Goal: Use online tool/utility: Utilize a website feature to perform a specific function

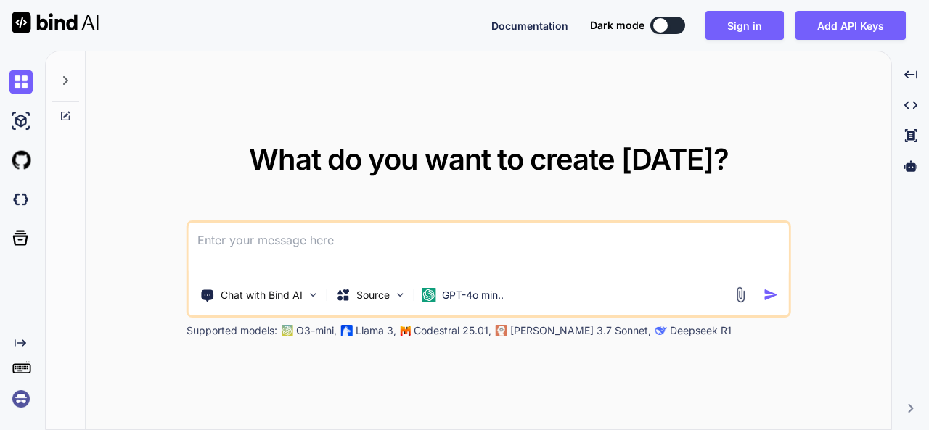
click at [657, 30] on div at bounding box center [660, 25] width 15 height 15
type textarea "x"
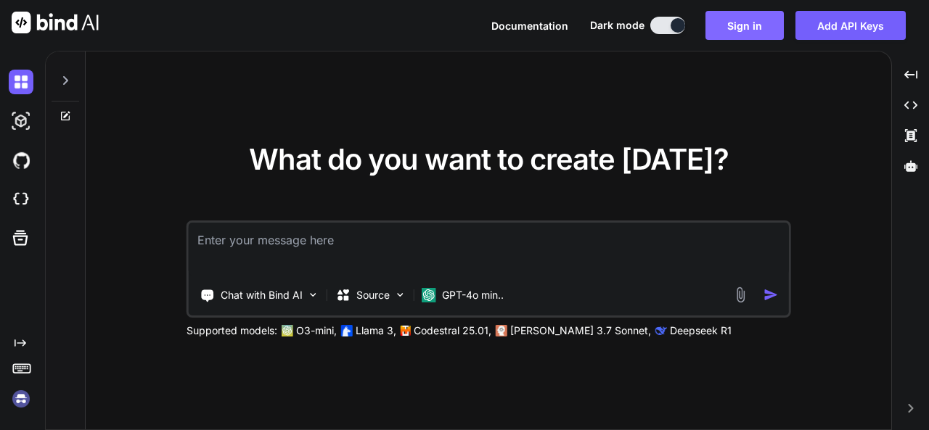
click at [755, 30] on button "Sign in" at bounding box center [744, 25] width 78 height 29
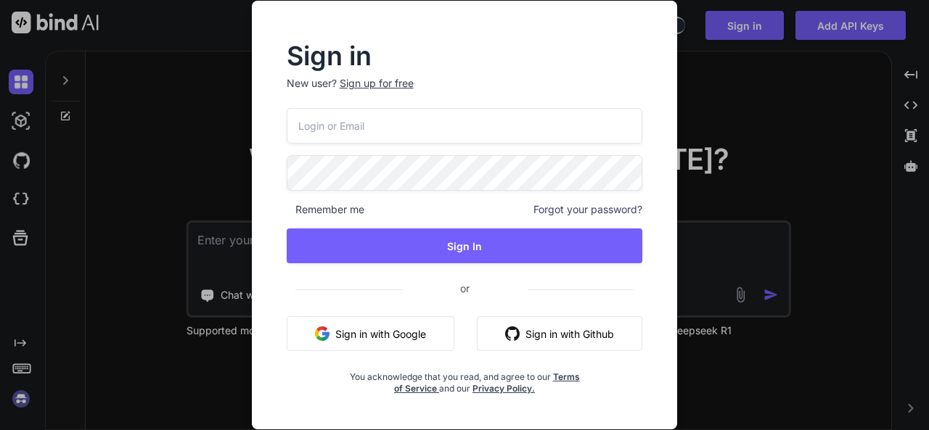
click at [421, 332] on button "Sign in with Google" at bounding box center [371, 333] width 168 height 35
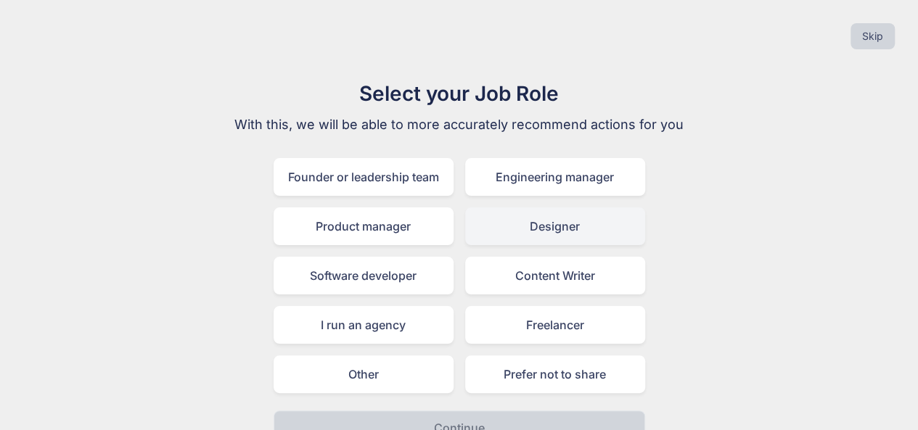
scroll to position [26, 0]
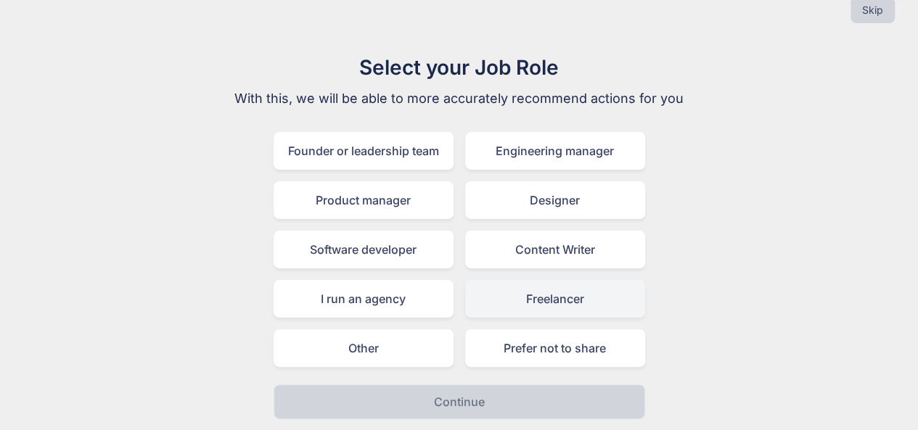
click at [491, 300] on div "Freelancer" at bounding box center [555, 299] width 180 height 38
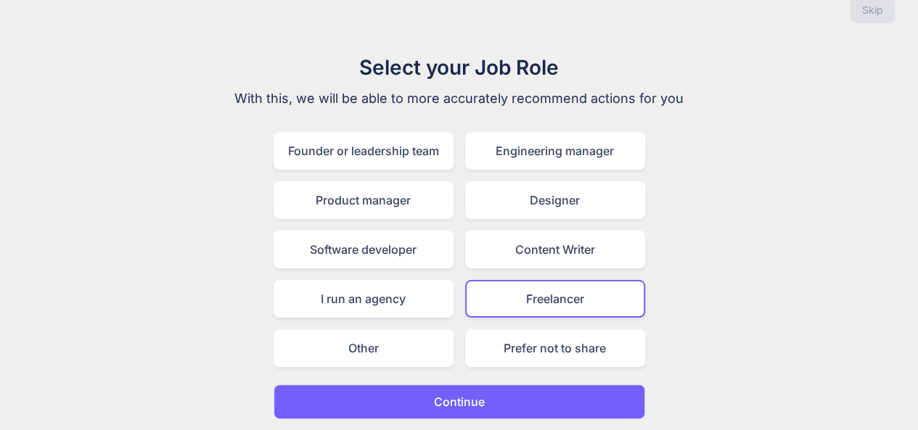
click at [458, 391] on button "Continue" at bounding box center [460, 402] width 372 height 35
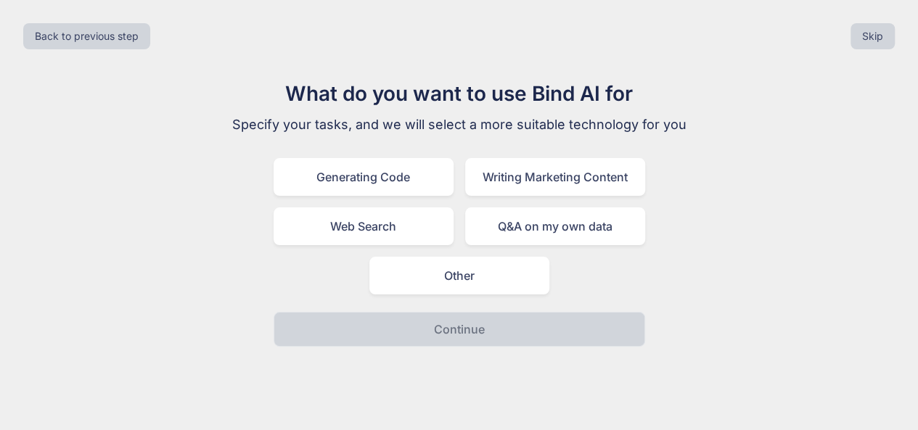
scroll to position [0, 0]
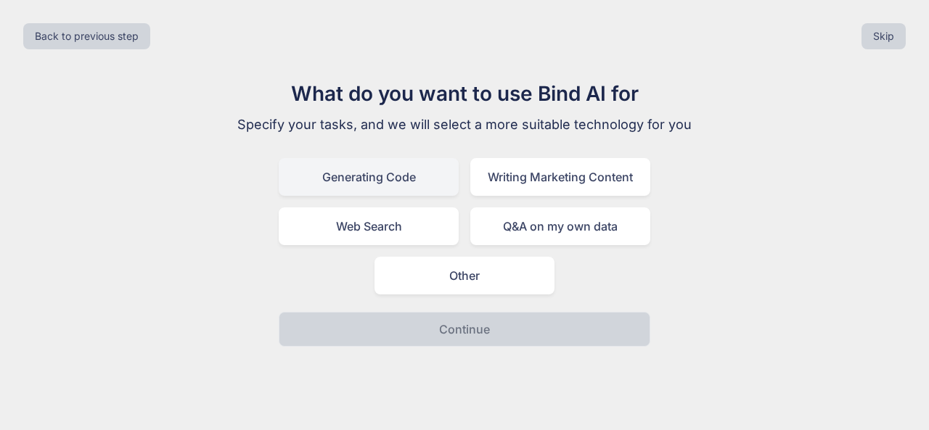
click at [374, 173] on div "Generating Code" at bounding box center [369, 177] width 180 height 38
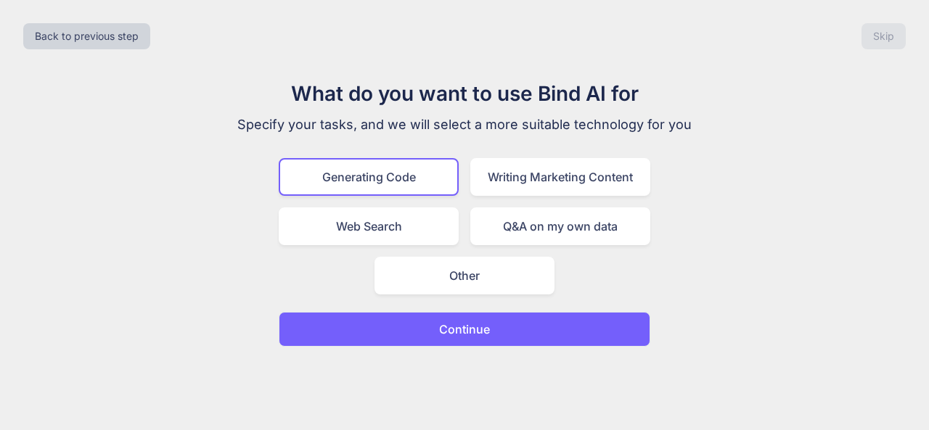
click at [419, 332] on button "Continue" at bounding box center [465, 329] width 372 height 35
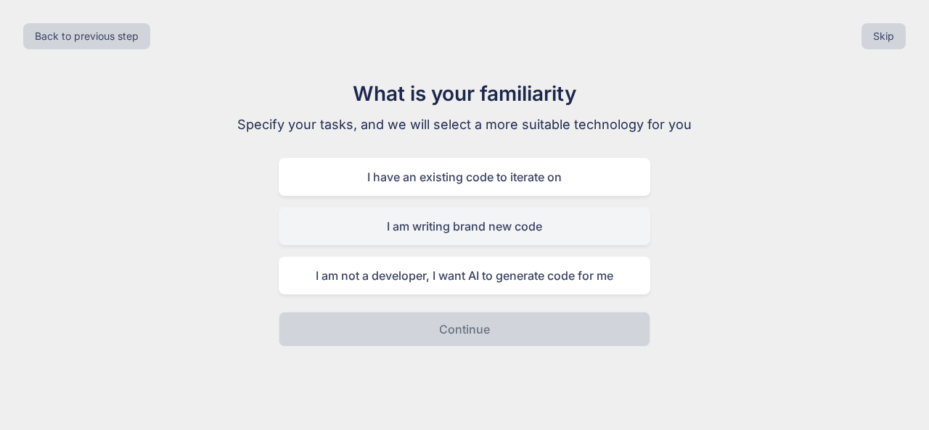
click at [457, 228] on div "I am writing brand new code" at bounding box center [465, 227] width 372 height 38
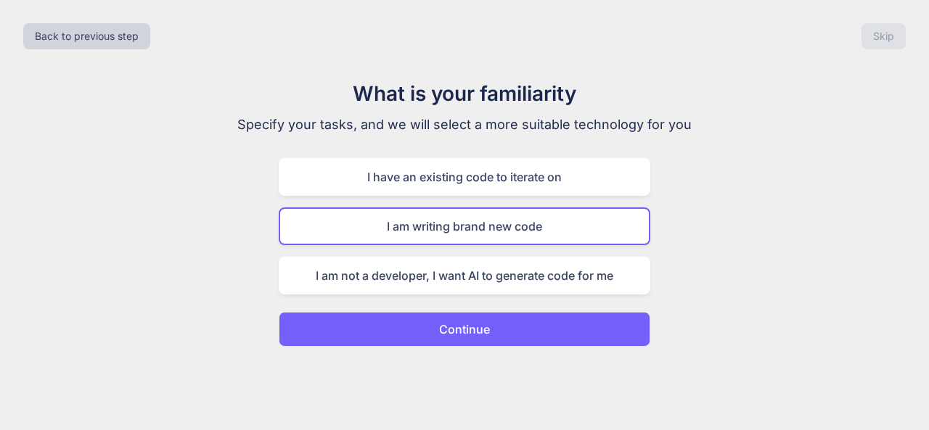
click at [461, 338] on button "Continue" at bounding box center [465, 329] width 372 height 35
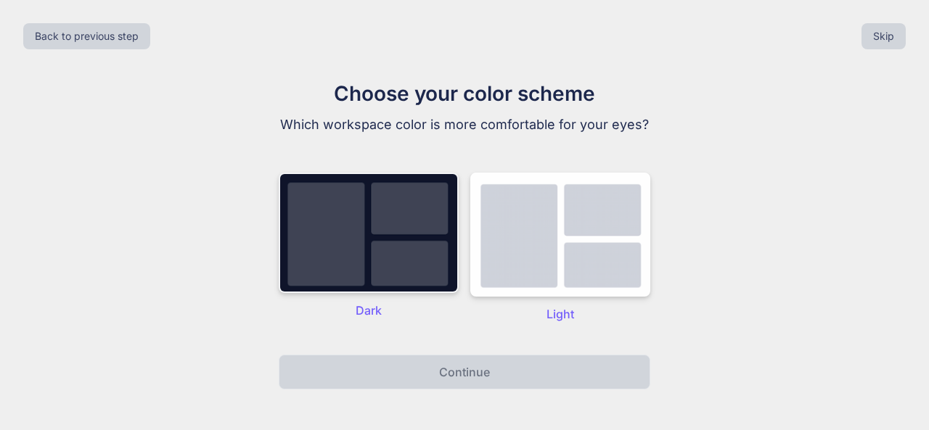
click at [387, 266] on img at bounding box center [369, 233] width 180 height 120
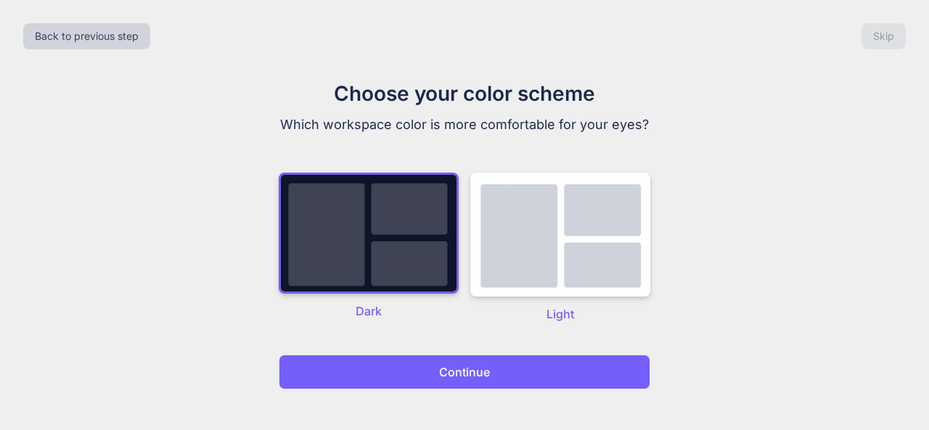
click at [399, 381] on button "Continue" at bounding box center [465, 372] width 372 height 35
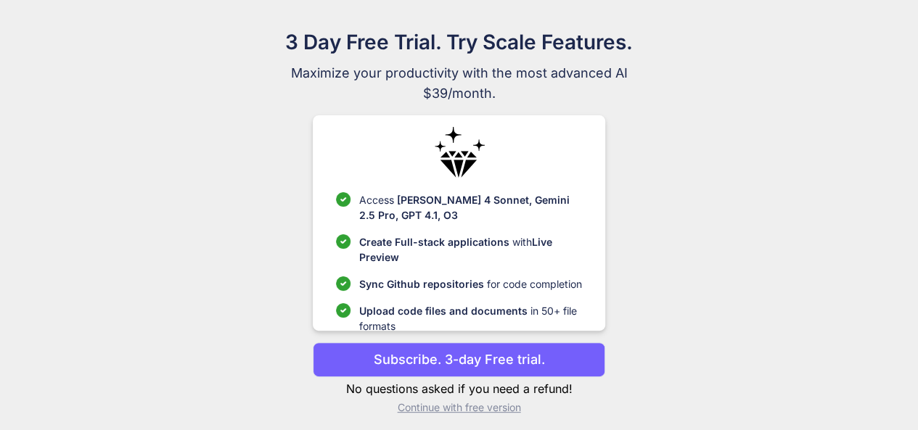
scroll to position [59, 0]
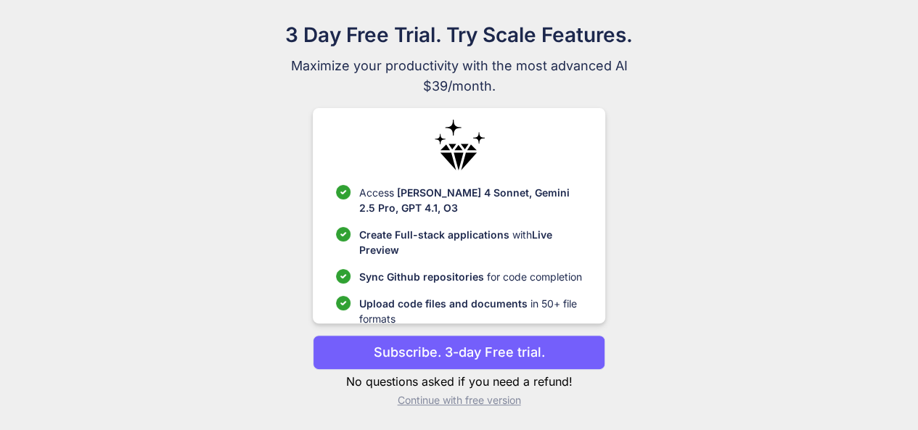
click at [441, 349] on p "Subscribe. 3-day Free trial." at bounding box center [459, 352] width 171 height 20
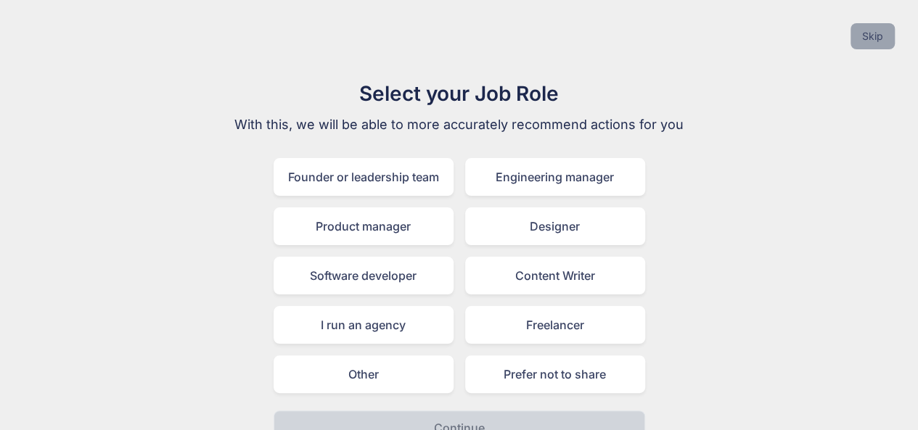
click at [857, 41] on button "Skip" at bounding box center [872, 36] width 44 height 26
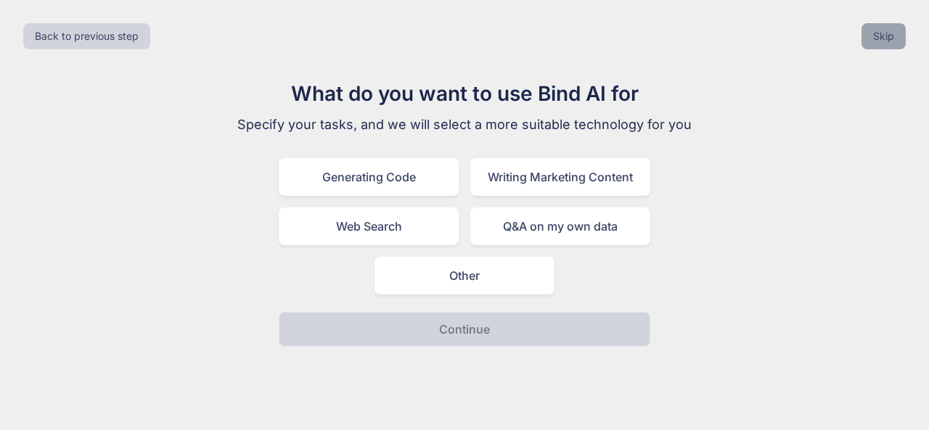
click at [901, 33] on button "Skip" at bounding box center [883, 36] width 44 height 26
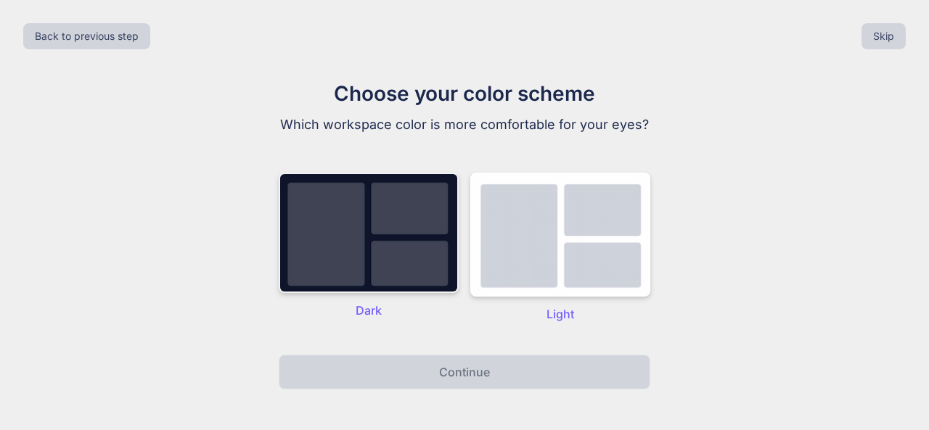
click at [424, 237] on img at bounding box center [369, 233] width 180 height 120
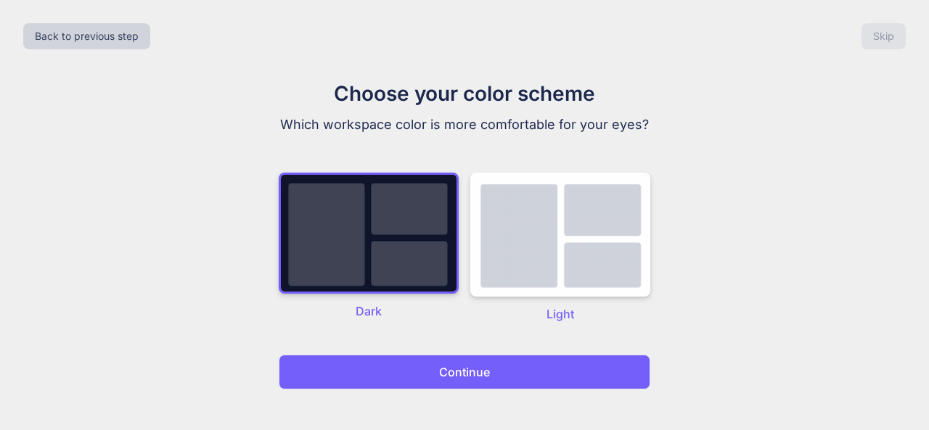
click at [469, 378] on p "Continue" at bounding box center [464, 372] width 51 height 17
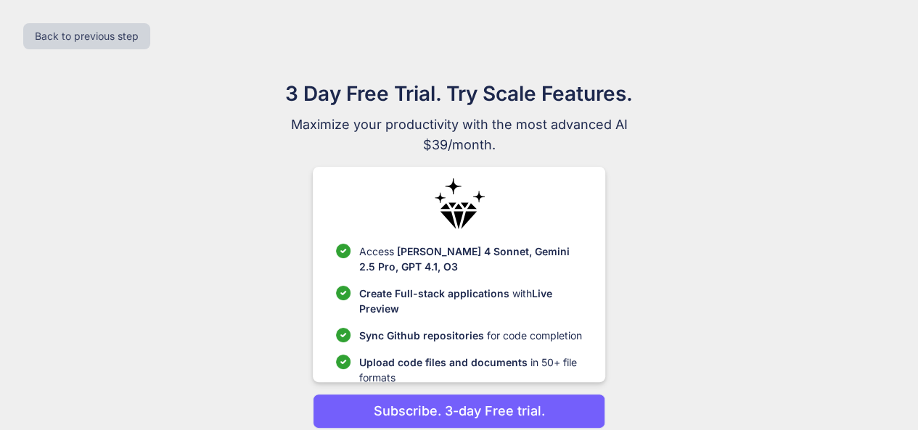
scroll to position [59, 0]
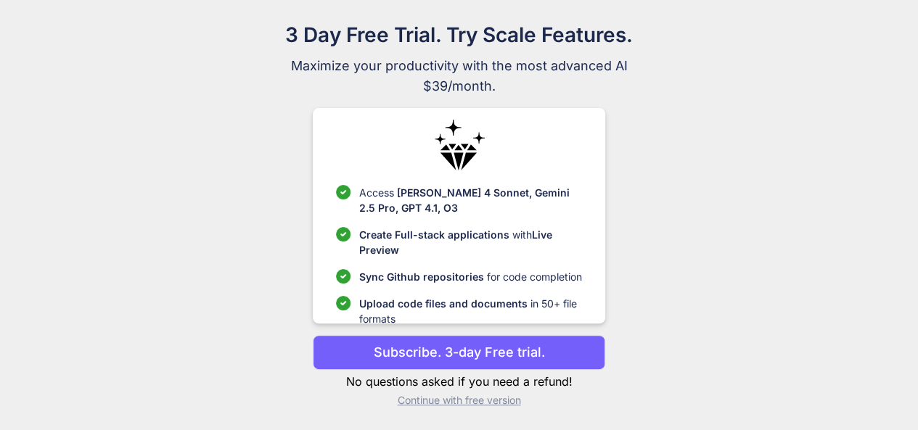
click at [432, 396] on p "Continue with free version" at bounding box center [459, 400] width 292 height 15
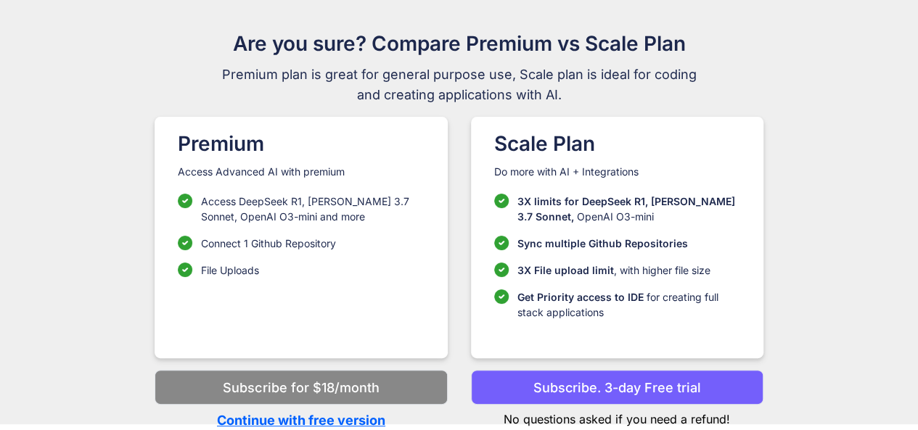
scroll to position [49, 0]
click at [309, 422] on p "Continue with free version" at bounding box center [301, 421] width 292 height 20
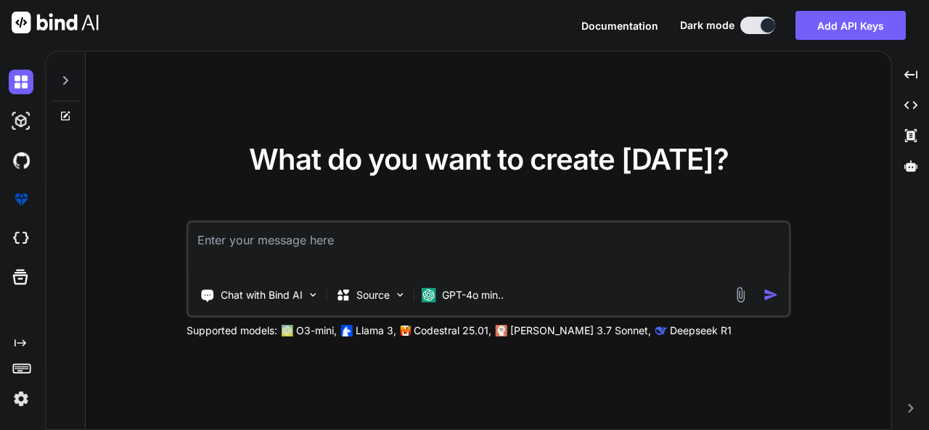
click at [309, 422] on div "What do you want to create [DATE]? Chat with Bind AI Source GPT-4o min.. Suppor…" at bounding box center [488, 242] width 805 height 380
click at [396, 295] on img at bounding box center [400, 295] width 12 height 12
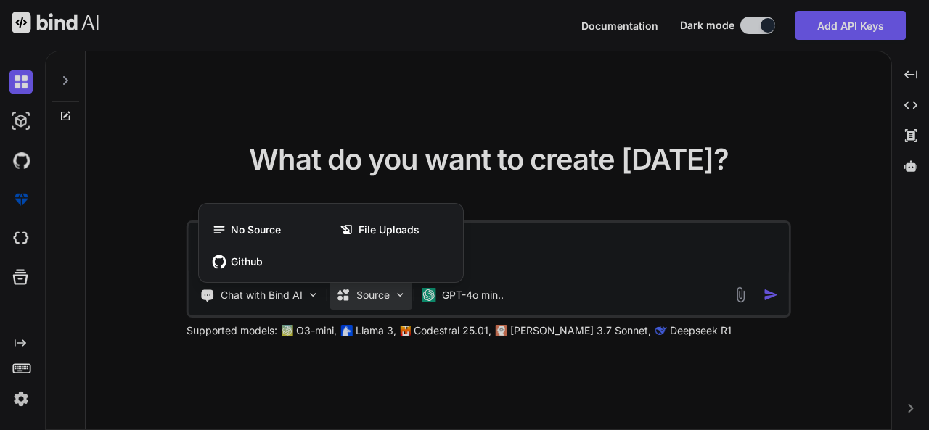
click at [508, 265] on div at bounding box center [464, 215] width 929 height 430
type textarea "x"
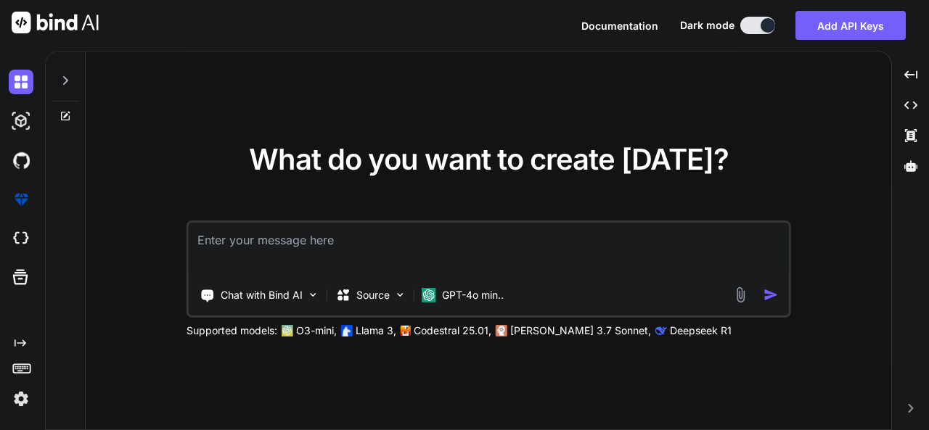
click at [383, 237] on textarea at bounding box center [489, 250] width 600 height 54
type textarea "i"
type textarea "x"
type textarea "i"
type textarea "x"
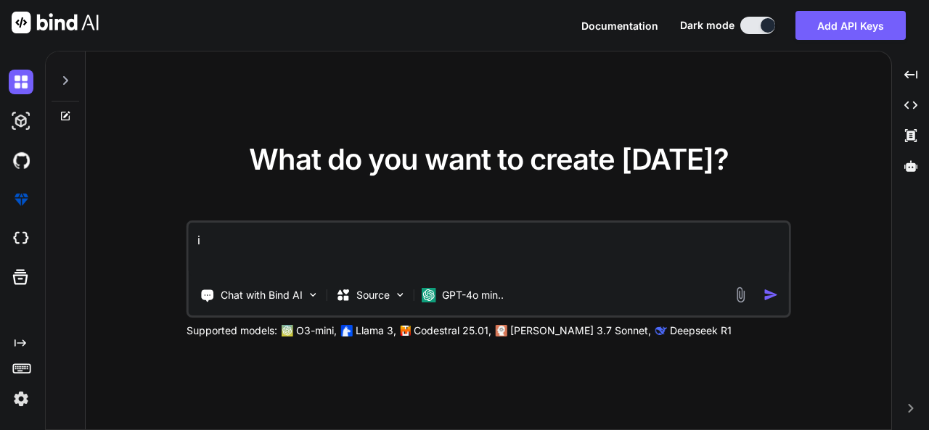
type textarea "i w"
type textarea "x"
type textarea "i wa"
type textarea "x"
type textarea "i wan"
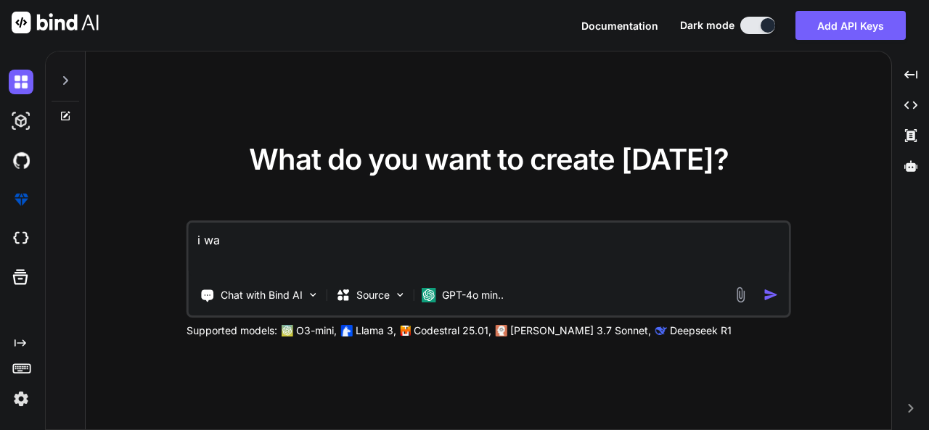
type textarea "x"
type textarea "i want"
type textarea "x"
type textarea "i want"
type textarea "x"
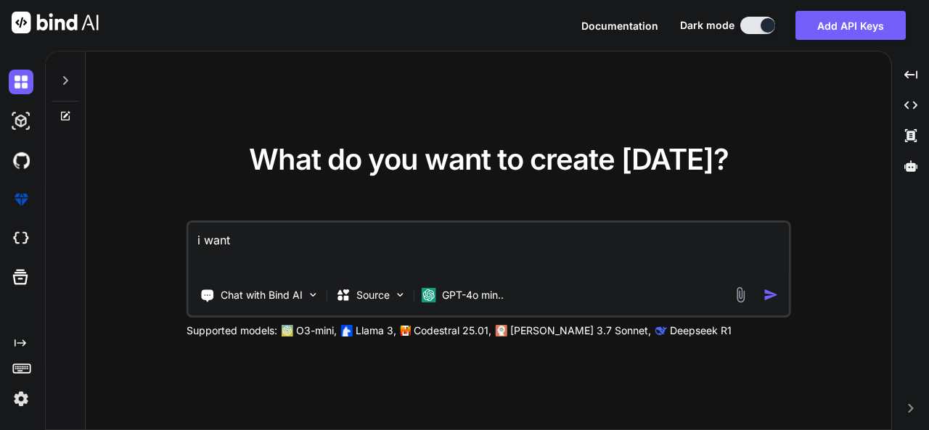
type textarea "i want t"
type textarea "x"
type textarea "i want to"
type textarea "x"
type textarea "i want to"
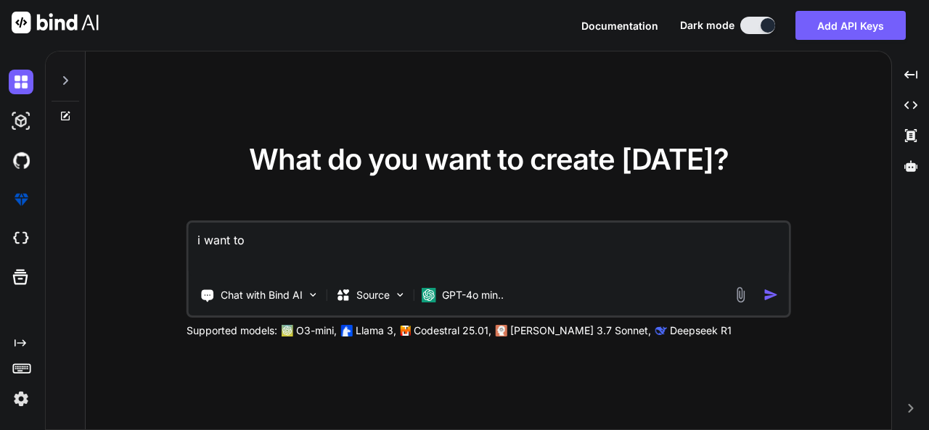
type textarea "x"
type textarea "i want to c"
type textarea "x"
type textarea "i want to cr"
type textarea "x"
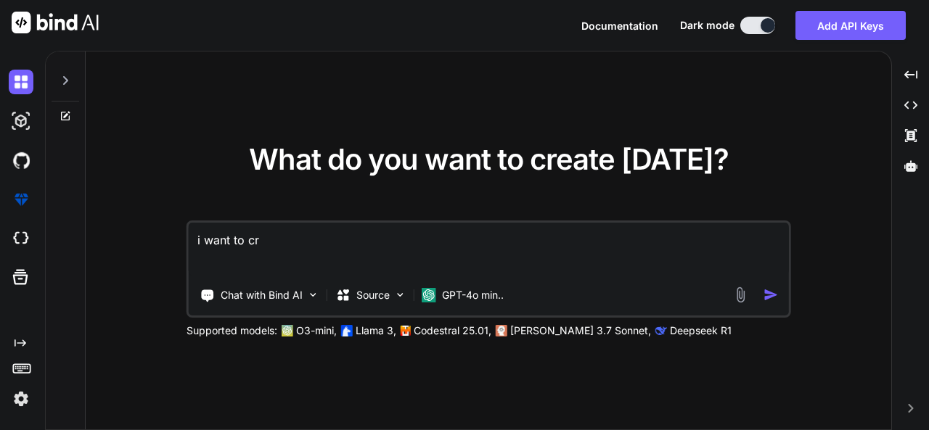
type textarea "i want to cre"
type textarea "x"
type textarea "i want to crea"
type textarea "x"
type textarea "i want to creat"
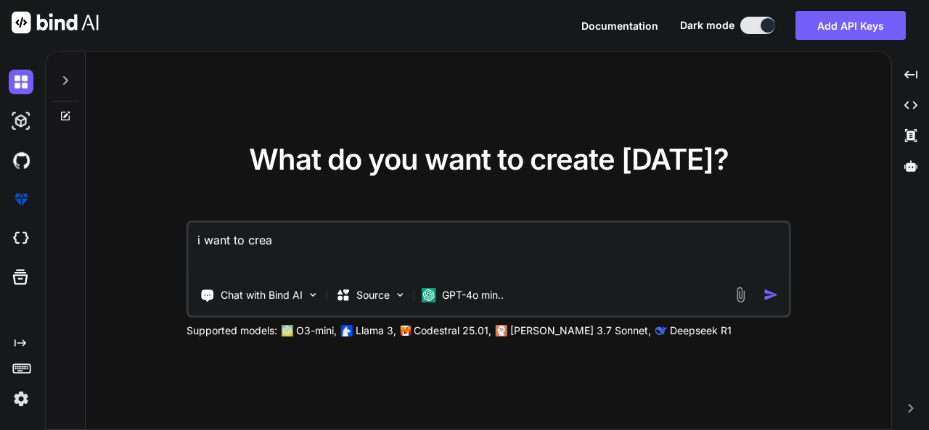
type textarea "x"
type textarea "i want to create"
type textarea "x"
type textarea "i want to create"
type textarea "x"
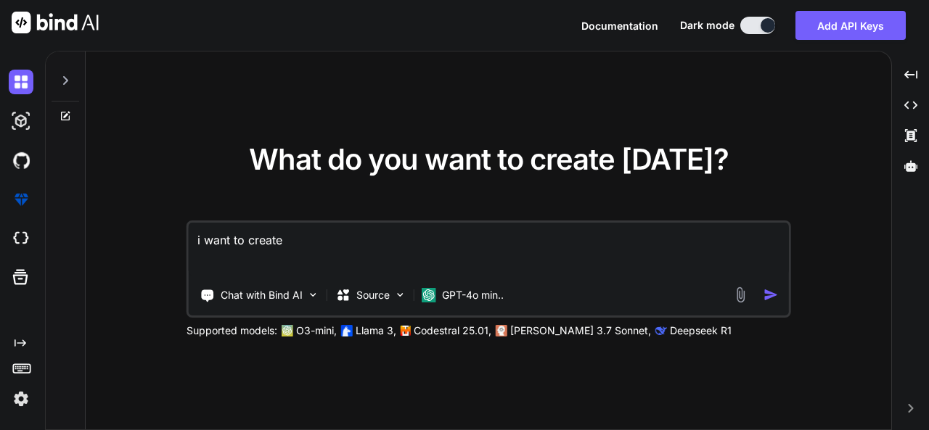
type textarea "i want to create a"
type textarea "x"
type textarea "i want to create a"
type textarea "x"
type textarea "i want to create a d"
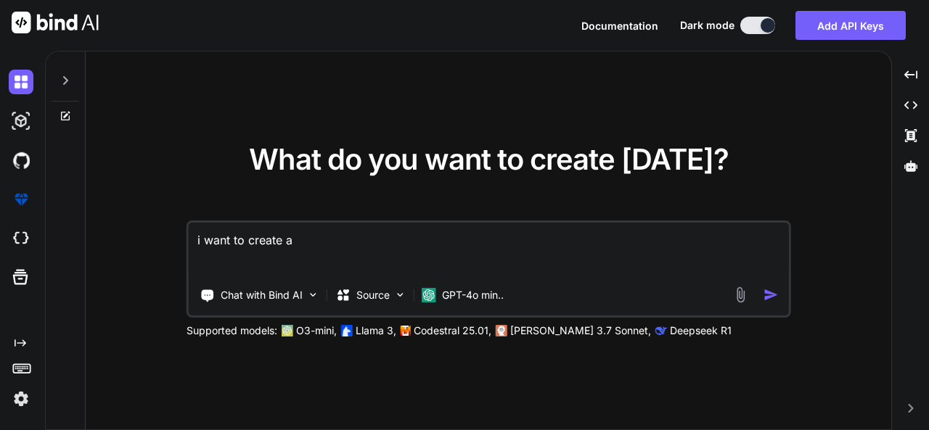
type textarea "x"
type textarea "i want to create a da"
type textarea "x"
type textarea "i want to create a dat"
type textarea "x"
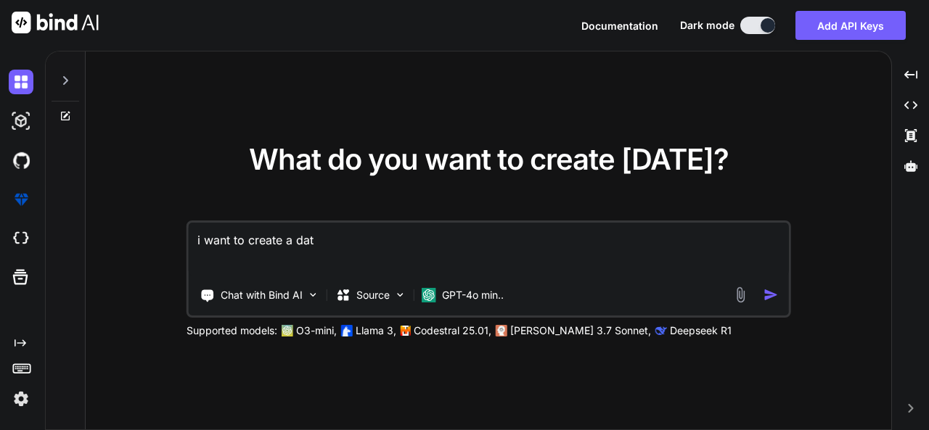
type textarea "i want to create a data"
type textarea "x"
type textarea "i want to create a data"
type textarea "x"
type textarea "i want to create a data b"
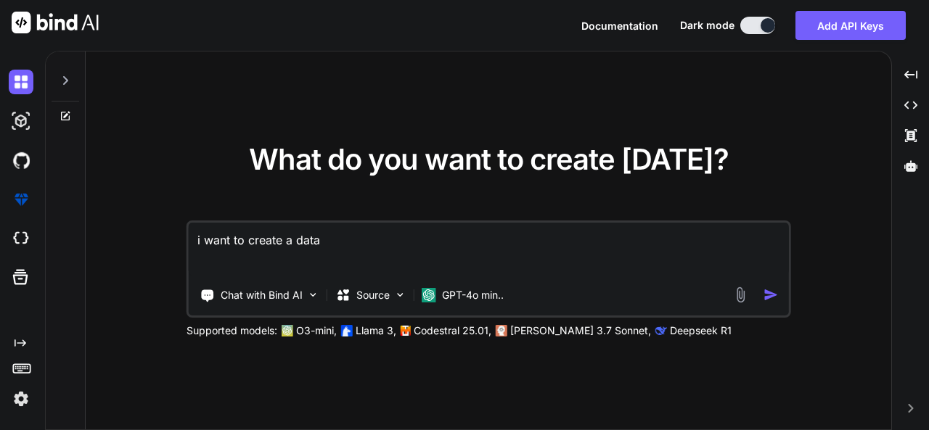
type textarea "x"
type textarea "i want to create a data ba"
type textarea "x"
type textarea "i want to create a data bas"
type textarea "x"
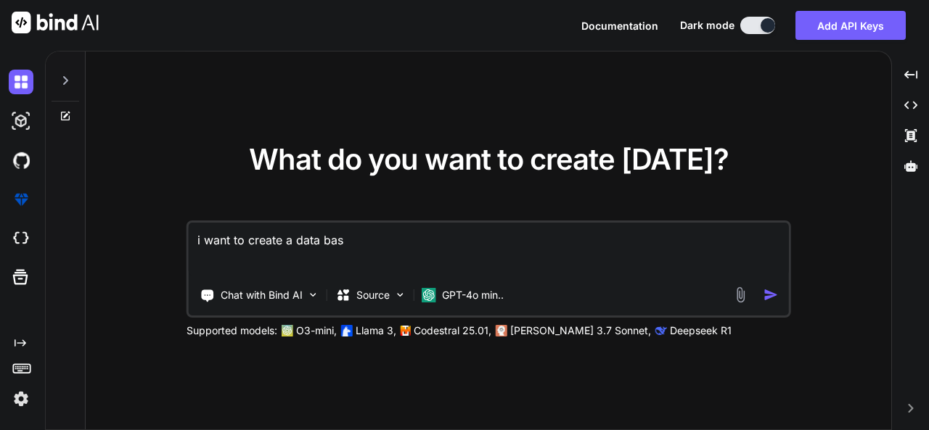
type textarea "i want to create a data base"
type textarea "x"
type textarea "i want to create a data base"
type textarea "x"
type textarea "i want to create a data base"
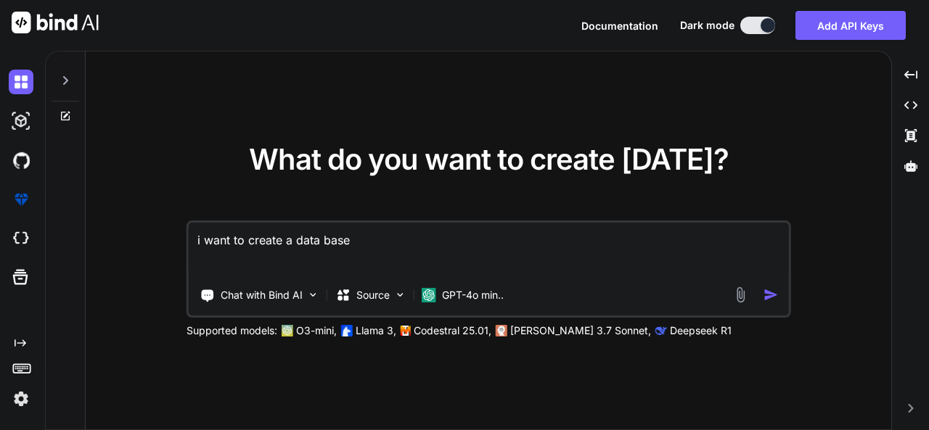
type textarea "x"
type textarea "i want to create a data bas"
type textarea "x"
type textarea "i want to create a data ba"
type textarea "x"
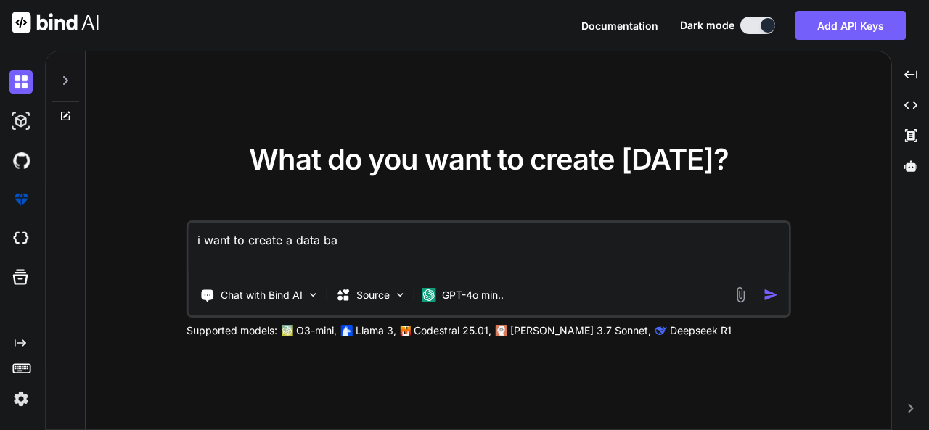
type textarea "i want to create a data b"
type textarea "x"
type textarea "i want to create a data"
type textarea "x"
type textarea "i want to create a data"
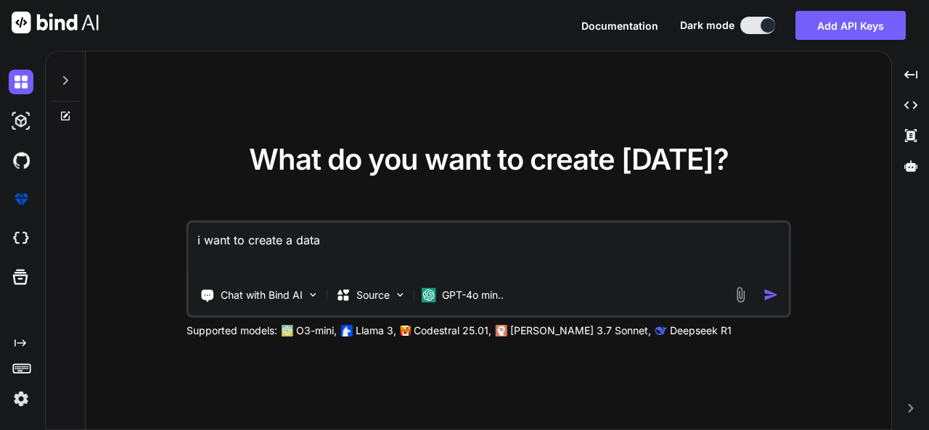
type textarea "x"
type textarea "i want to create a dat"
type textarea "x"
type textarea "i want to create a da"
type textarea "x"
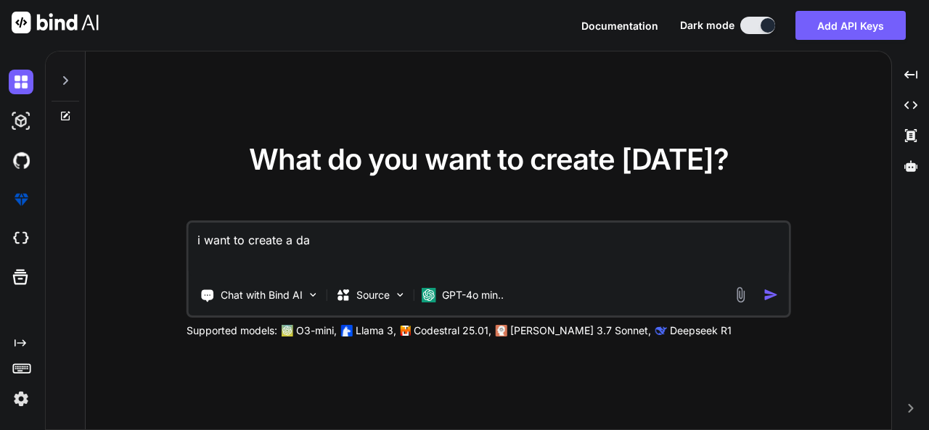
type textarea "i want to create a d"
type textarea "x"
type textarea "i want to create a"
type textarea "x"
type textarea "i want to create a"
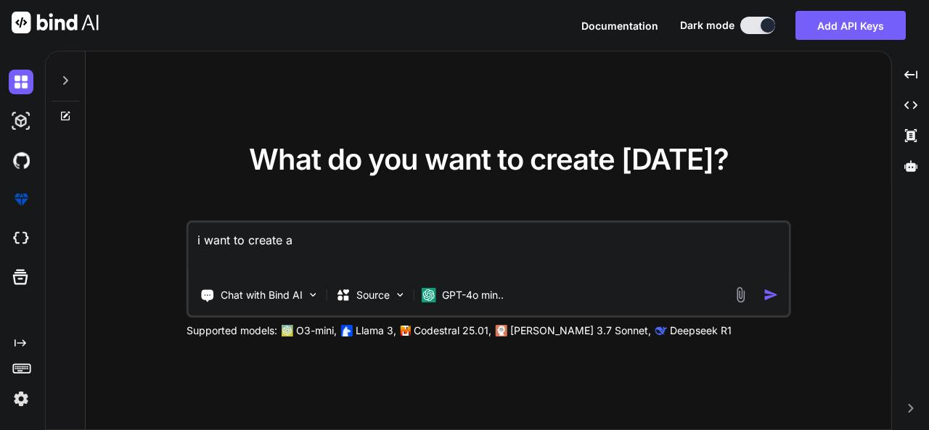
type textarea "x"
type textarea "i want to create"
type textarea "x"
type textarea "i want to create"
type textarea "x"
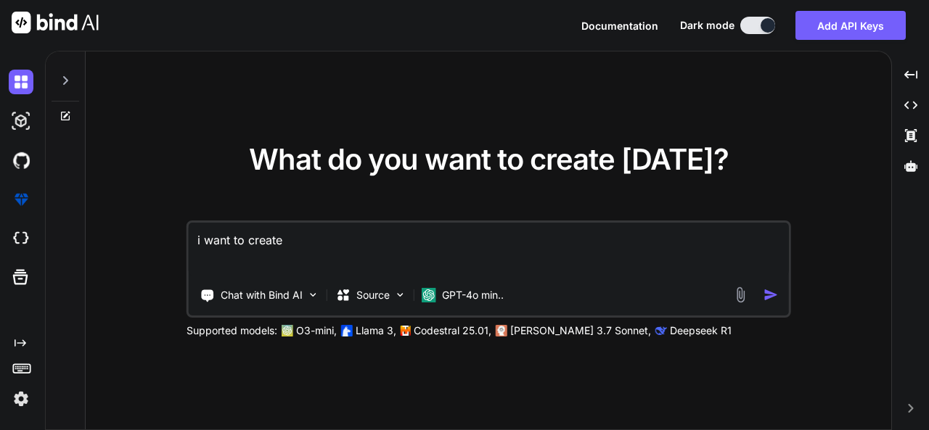
type textarea "i want to creat"
type textarea "x"
type textarea "i want to crea"
type textarea "x"
type textarea "i want to cre"
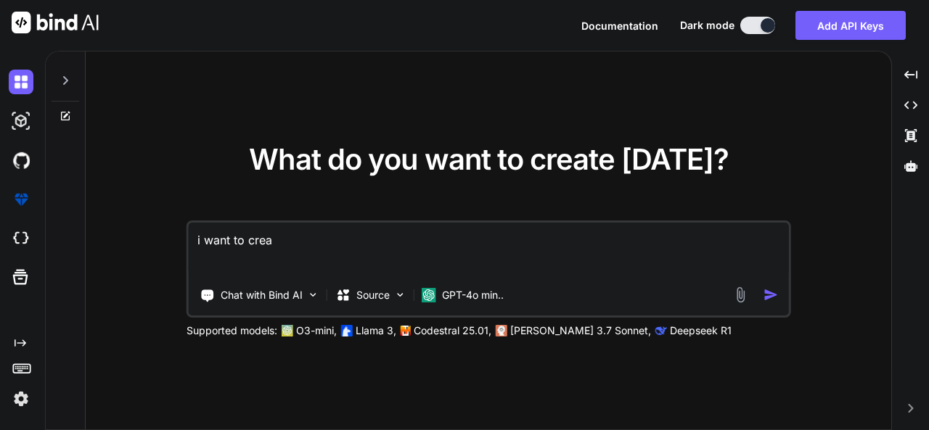
type textarea "x"
type textarea "i want to cr"
type textarea "x"
type textarea "i want to c"
type textarea "x"
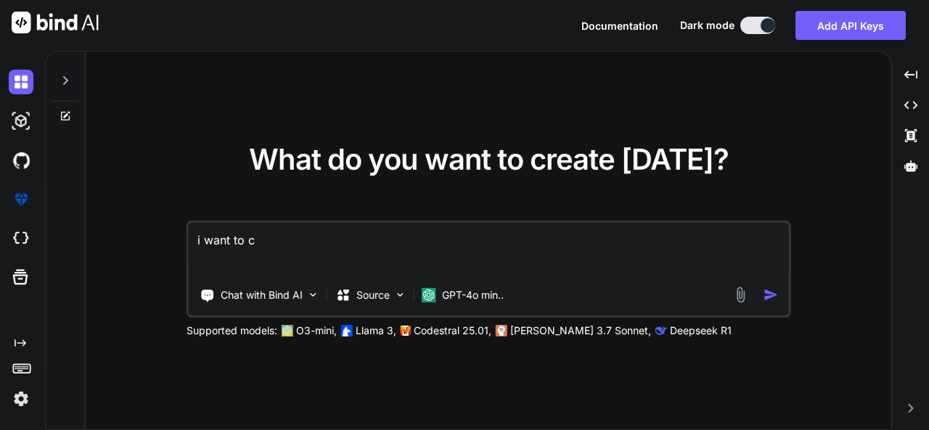
type textarea "i want to"
type textarea "x"
type textarea "i want to"
type textarea "x"
type textarea "i want t"
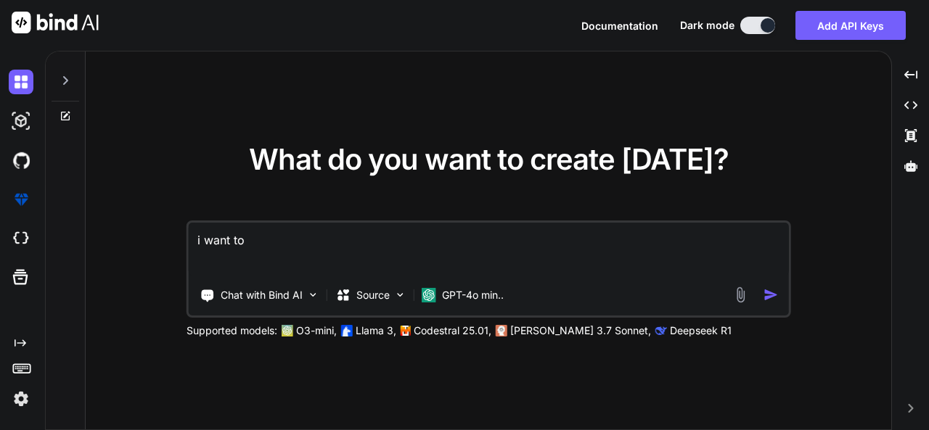
type textarea "x"
type textarea "i want"
type textarea "x"
type textarea "i want"
type textarea "x"
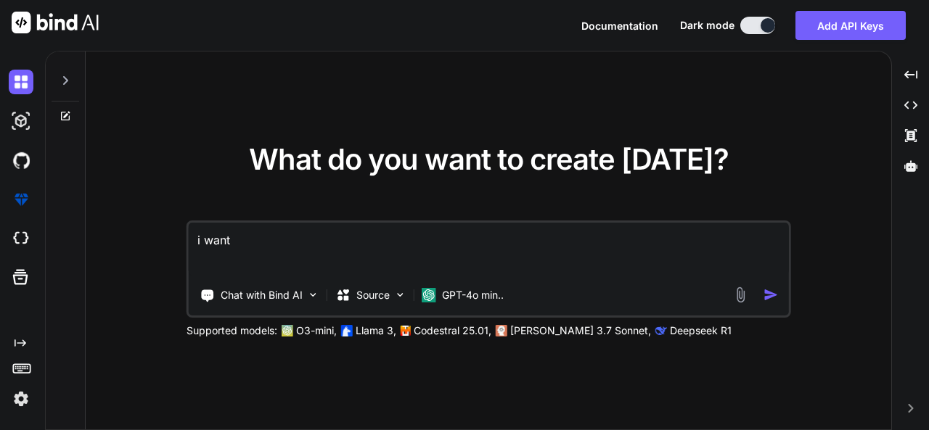
type textarea "i wan"
type textarea "x"
type textarea "i wa"
type textarea "x"
type textarea "i w"
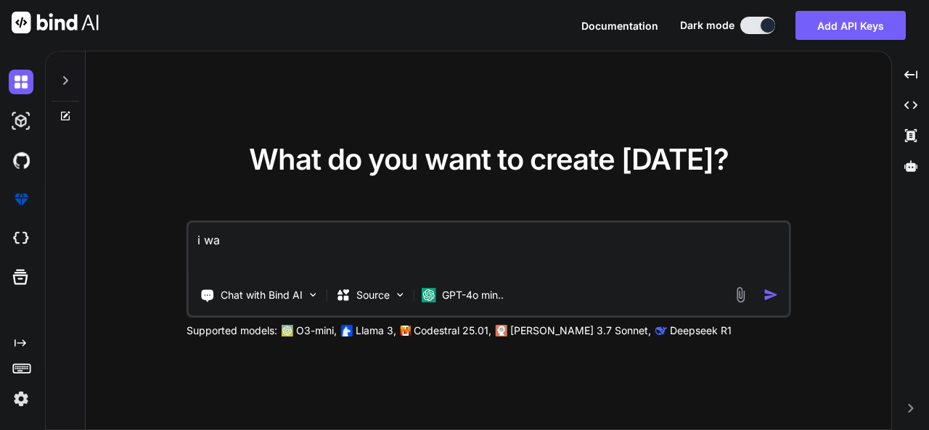
type textarea "x"
type textarea "i"
type textarea "x"
type textarea "i"
type textarea "x"
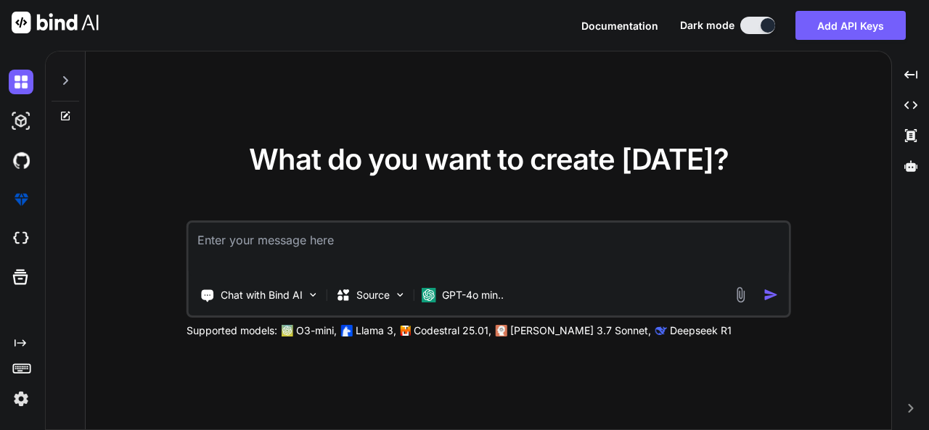
type textarea "x"
type textarea "i"
type textarea "x"
type textarea "i"
type textarea "x"
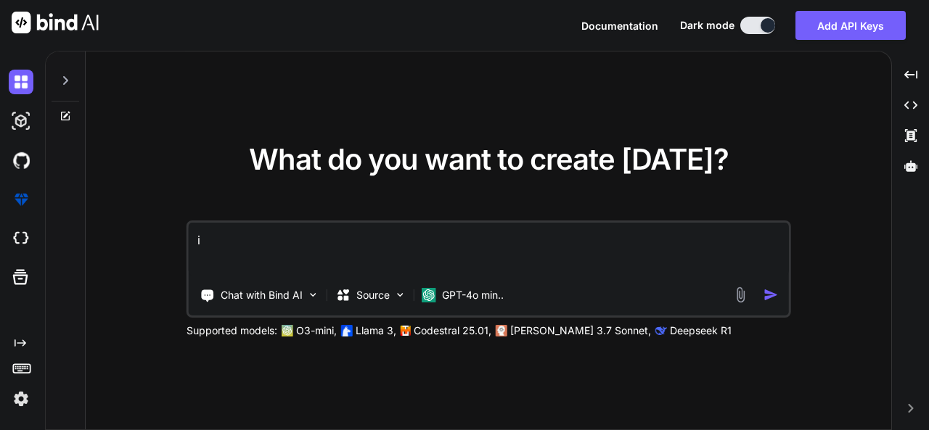
type textarea "i w"
type textarea "x"
type textarea "i wa"
type textarea "x"
type textarea "i wan"
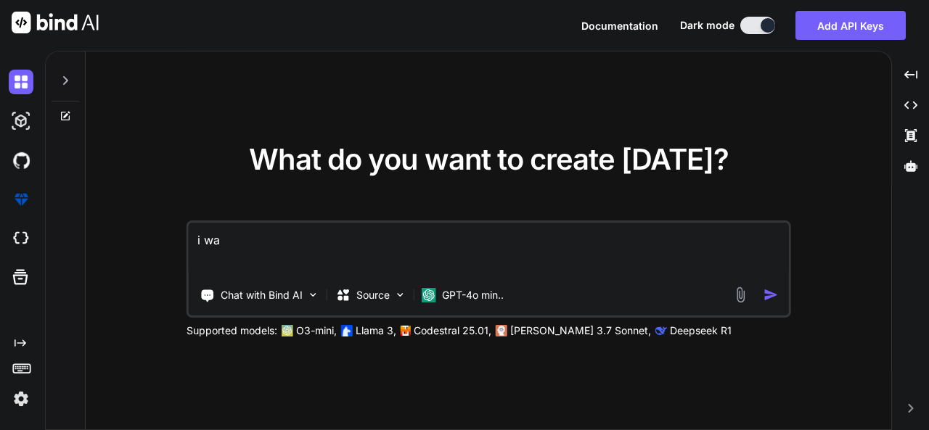
type textarea "x"
type textarea "i want"
type textarea "x"
type textarea "i want"
type textarea "x"
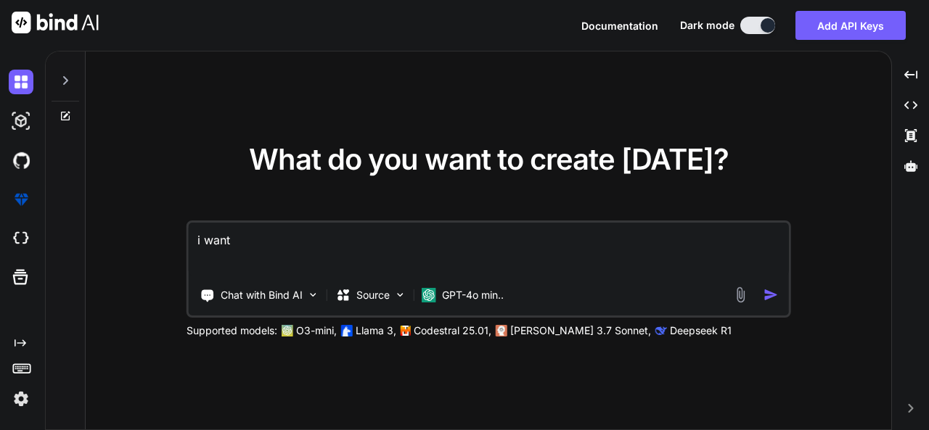
type textarea "i want t"
type textarea "x"
type textarea "i want to"
type textarea "x"
type textarea "i want to"
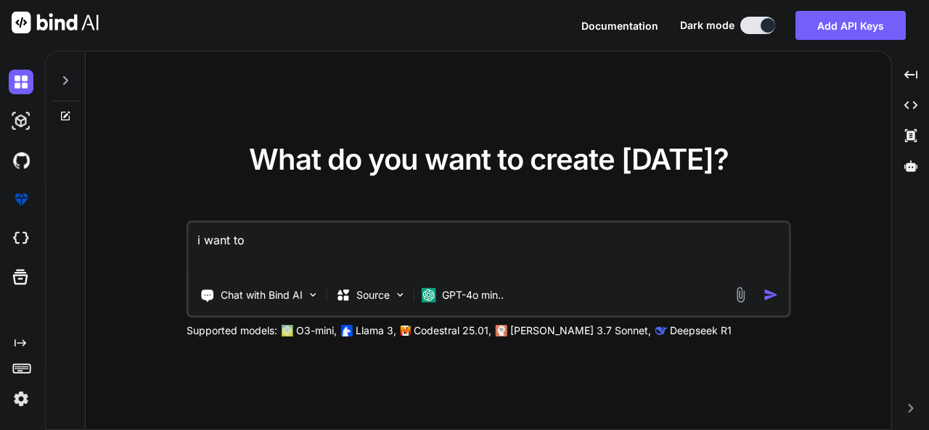
type textarea "x"
type textarea "i want to c"
type textarea "x"
type textarea "i want to cr"
type textarea "x"
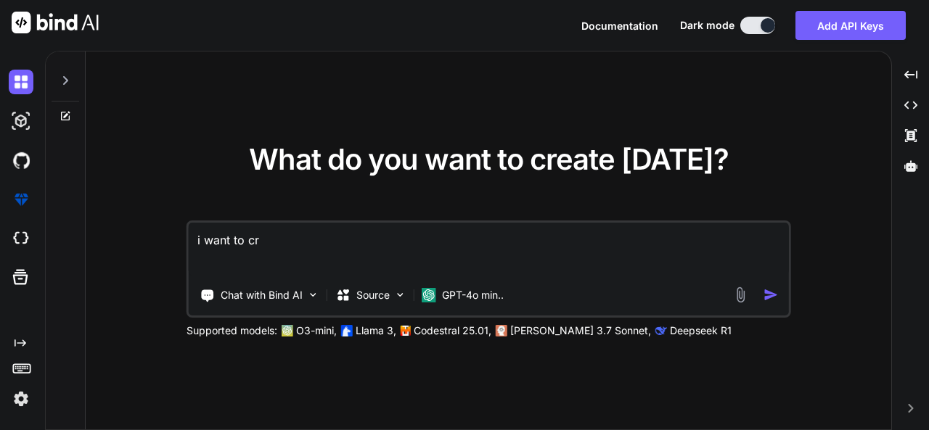
type textarea "i want to cre"
type textarea "x"
type textarea "i want to crea"
type textarea "x"
type textarea "i want to creat"
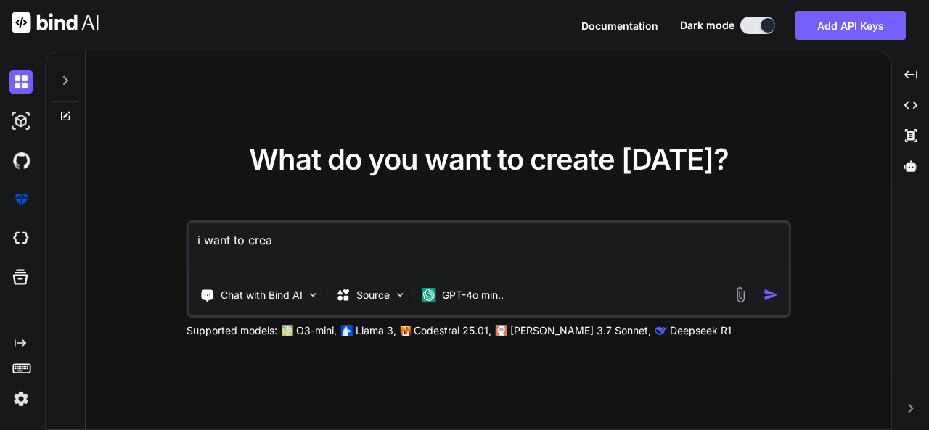
type textarea "x"
type textarea "i want to create"
type textarea "x"
type textarea "i want to create"
type textarea "x"
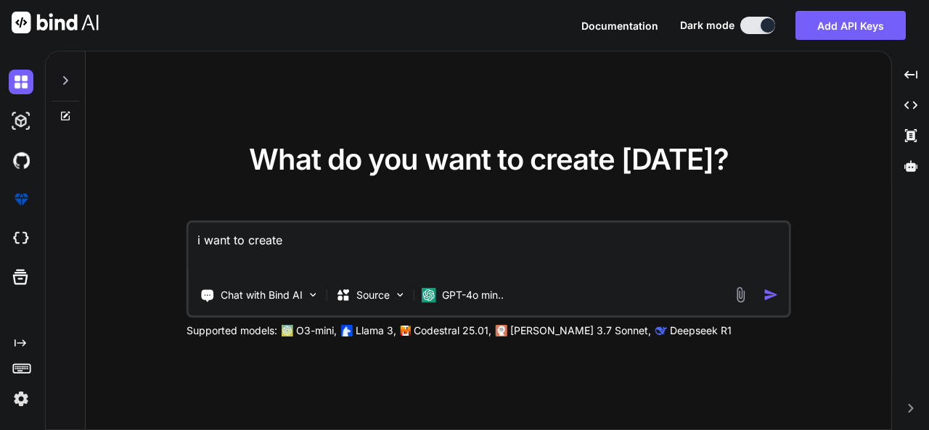
type textarea "i want to create a"
type textarea "x"
type textarea "i want to create a"
type textarea "x"
type textarea "i want to create a d"
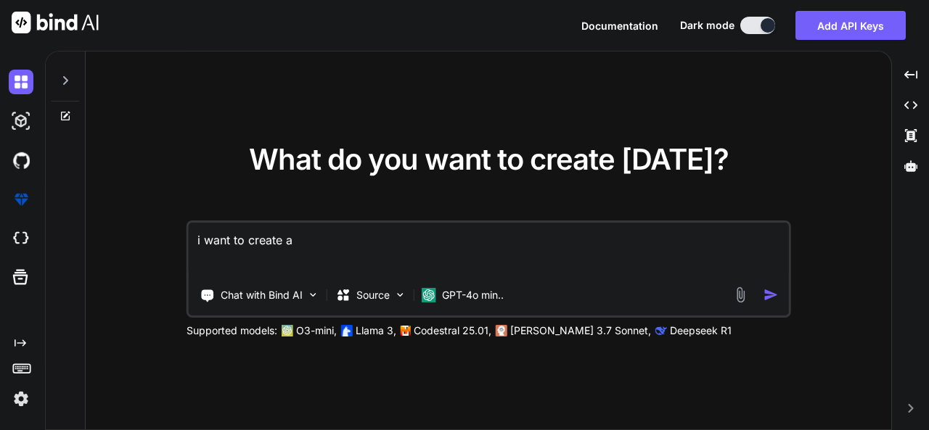
type textarea "x"
type textarea "i want to create a da"
type textarea "x"
type textarea "i want to create a das"
type textarea "x"
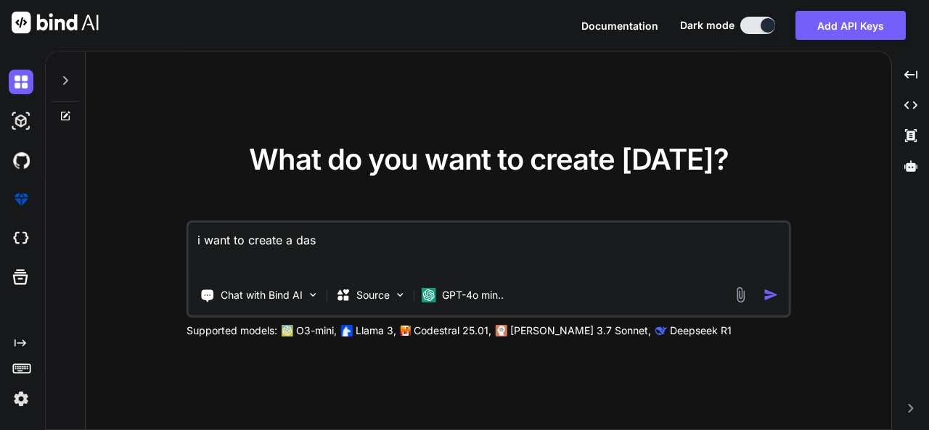
type textarea "i want to create a dasb"
type textarea "x"
type textarea "i want to create a dasbo"
type textarea "x"
type textarea "i want to create a dasboa"
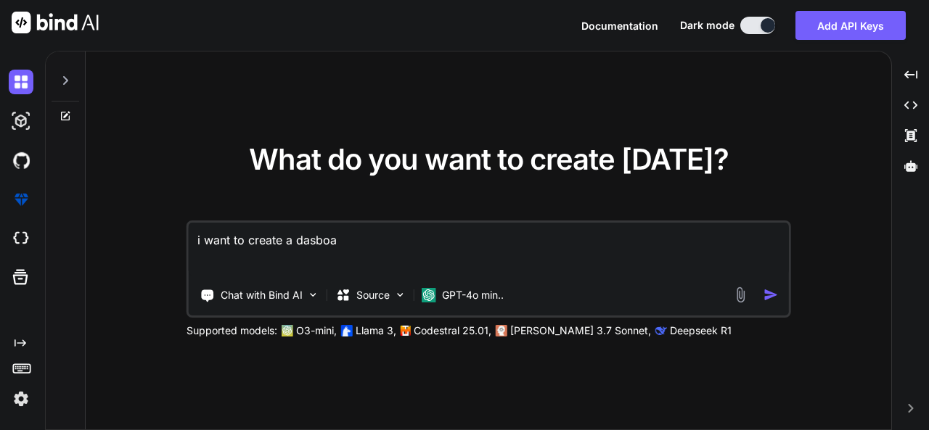
type textarea "x"
type textarea "i want to create a dasboar"
type textarea "x"
type textarea "i want to create a dasboard"
type textarea "x"
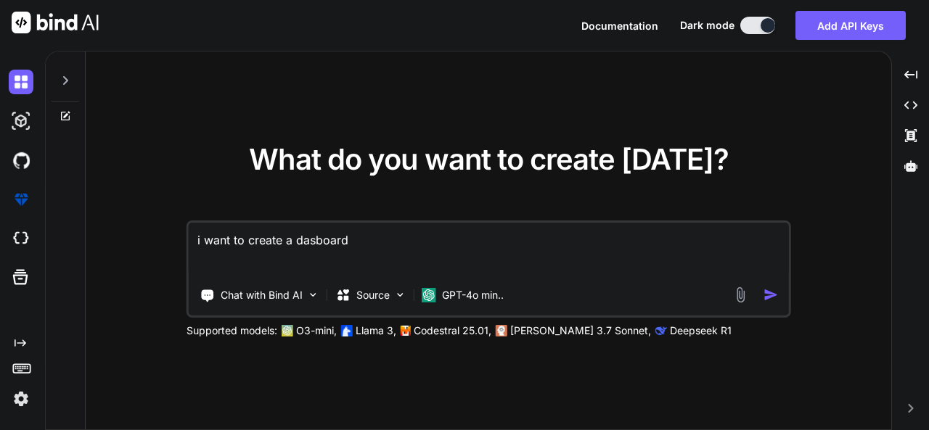
type textarea "i want to create a dasboard,"
type textarea "x"
type textarea "i want to create a dasboard,"
type textarea "x"
type textarea "i want to create a dasboard, f"
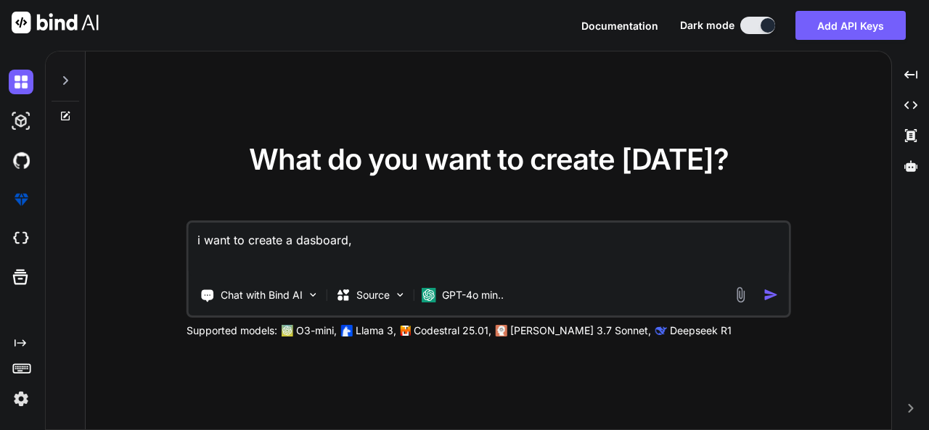
type textarea "x"
type textarea "i want to create a dasboard, fo"
type textarea "x"
type textarea "i want to create a dasboard, fot"
type textarea "x"
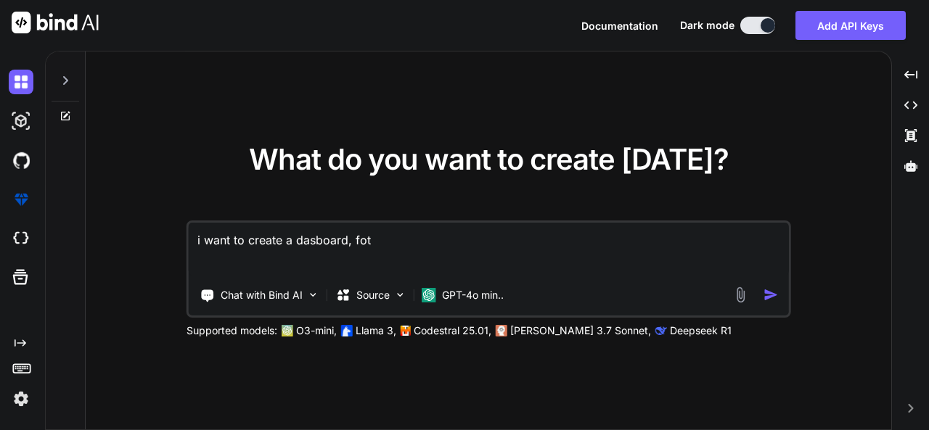
type textarea "i want to create a dasboard, fot"
type textarea "x"
type textarea "i want to create a dasboard, fot m"
type textarea "x"
type textarea "i want to create a dasboard, fot my"
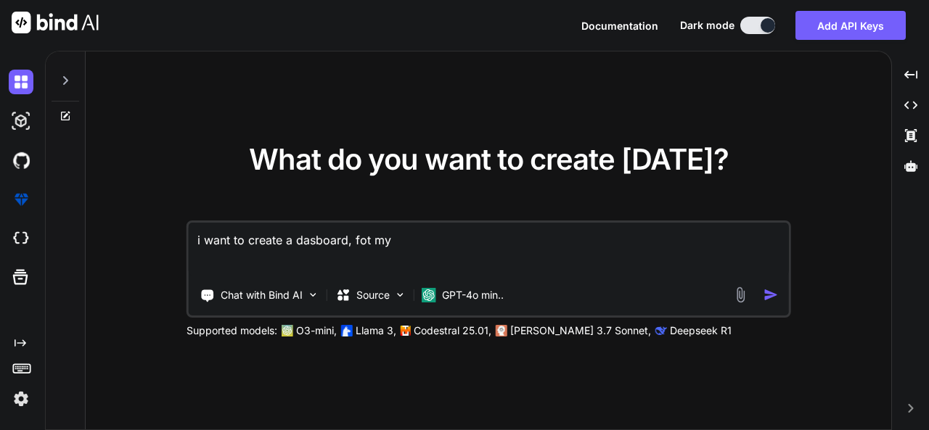
type textarea "x"
type textarea "i want to create a dasboard, fot my"
type textarea "x"
type textarea "i want to create a dasboard, fot my w"
type textarea "x"
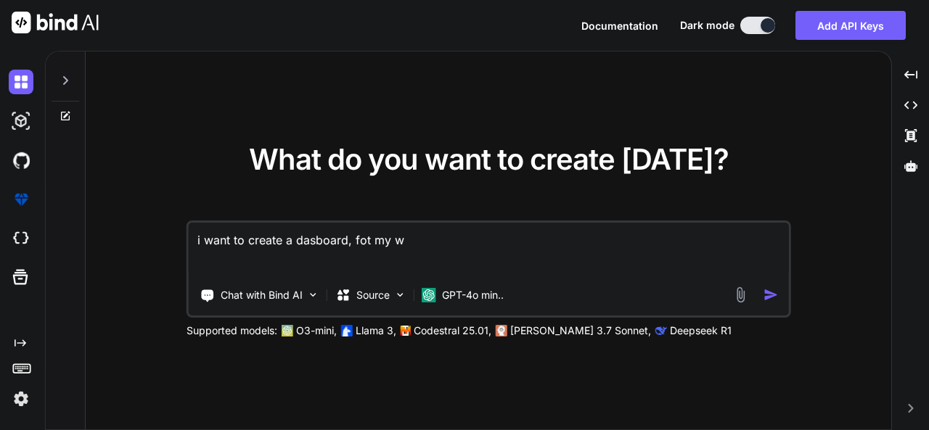
type textarea "i want to create a dasboard, fot my we"
type textarea "x"
type textarea "i want to create a dasboard, fot my web"
type textarea "x"
type textarea "i want to create a dasboard, fot my webs"
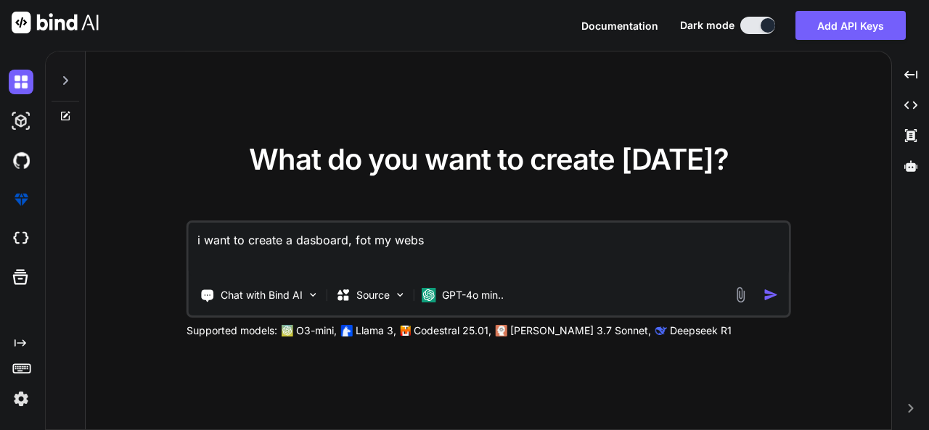
type textarea "x"
type textarea "i want to create a dasboard, fot my websi"
type textarea "x"
type textarea "i want to create a dasboard, fot my websit"
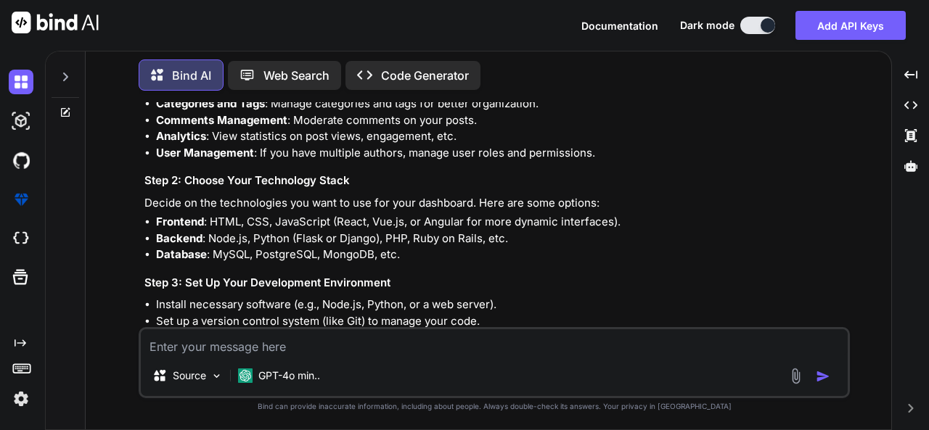
scroll to position [197, 0]
click at [399, 347] on textarea at bounding box center [494, 342] width 707 height 26
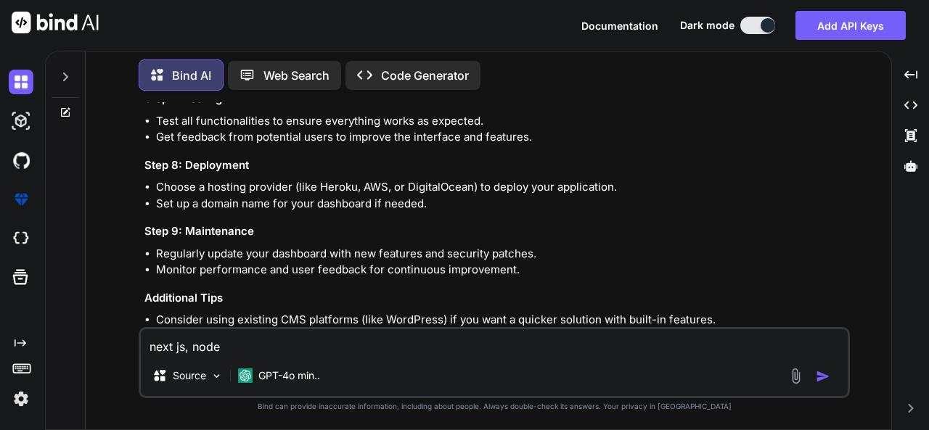
scroll to position [720, 0]
click at [260, 346] on textarea "next js, node, i have ostinger" at bounding box center [494, 342] width 707 height 26
click at [261, 346] on textarea "next js, node, i have ostinger" at bounding box center [494, 342] width 707 height 26
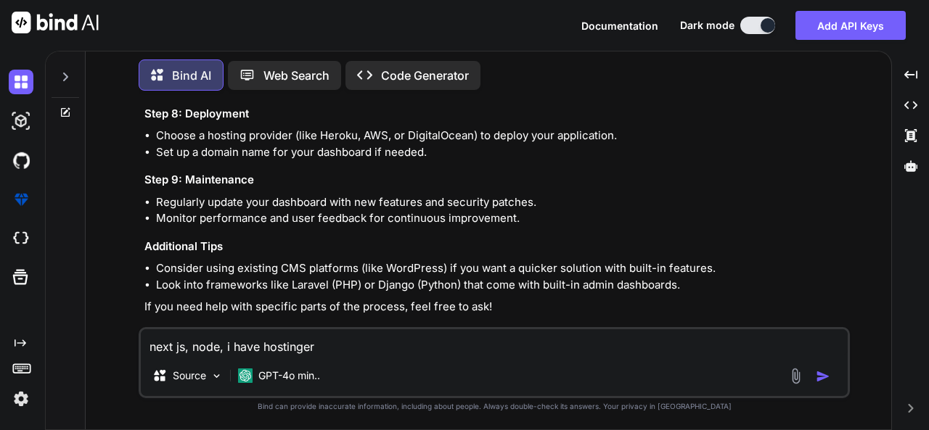
scroll to position [784, 0]
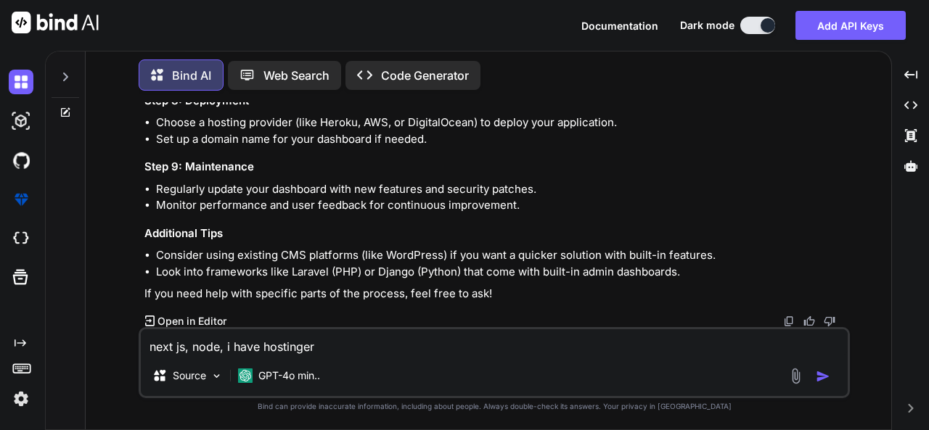
click at [630, 352] on textarea "next js, node, i have hostinger" at bounding box center [494, 342] width 707 height 26
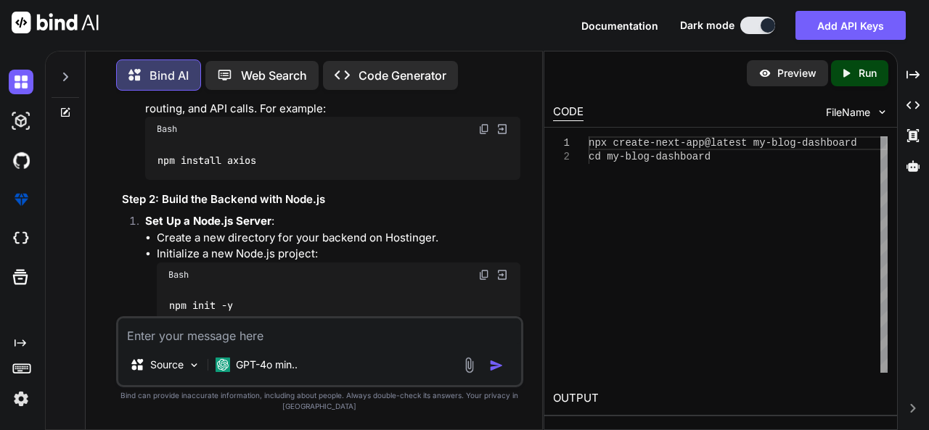
scroll to position [1564, 0]
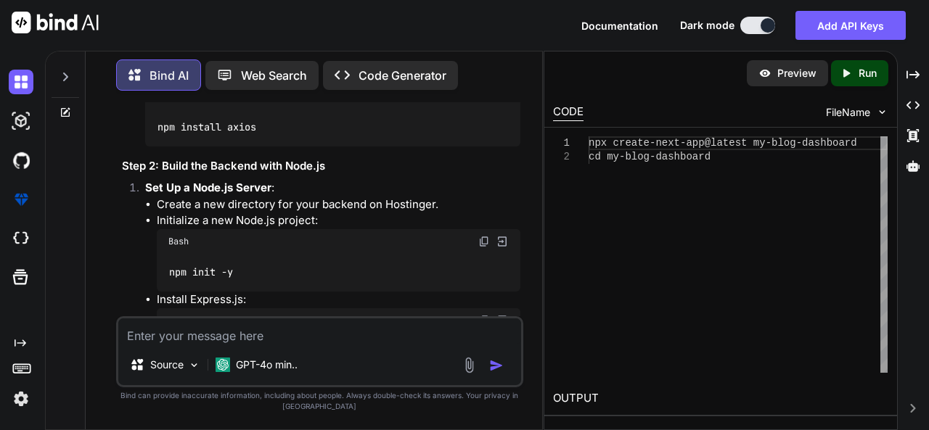
click at [853, 75] on icon "Created with Pixso." at bounding box center [849, 73] width 19 height 13
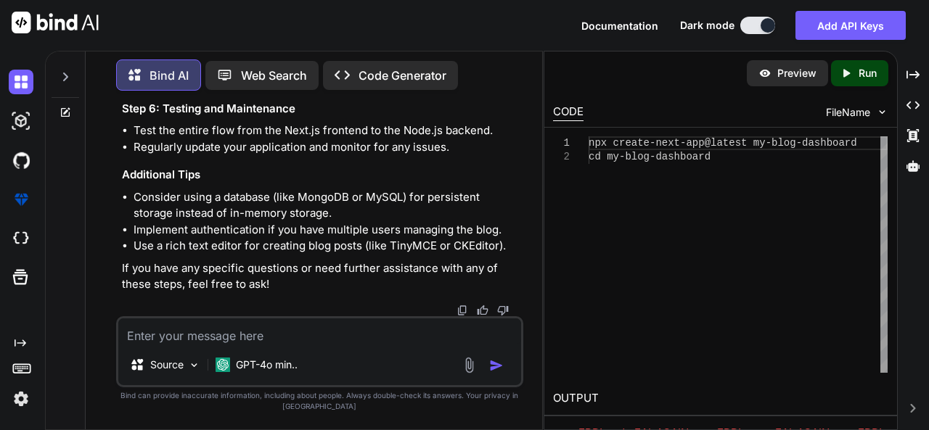
scroll to position [3061, 0]
click at [401, 78] on p "Code Generator" at bounding box center [402, 75] width 88 height 17
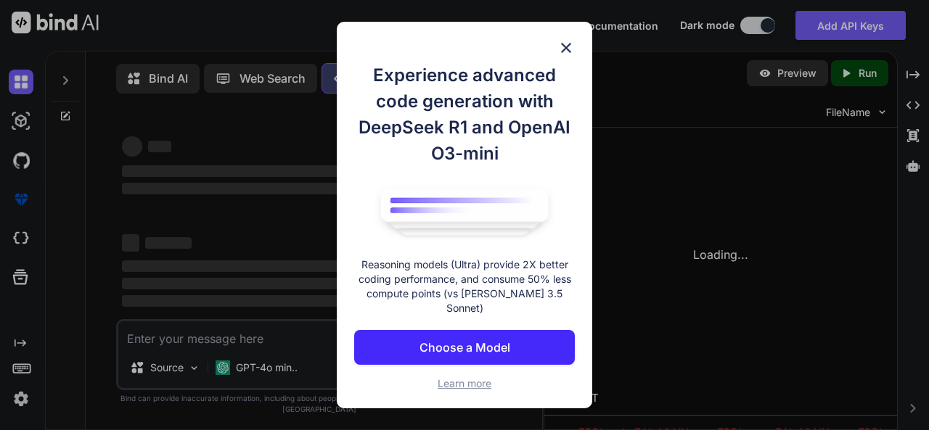
click at [401, 78] on h1 "Experience advanced code generation with DeepSeek R1 and OpenAI O3-mini" at bounding box center [464, 114] width 221 height 104
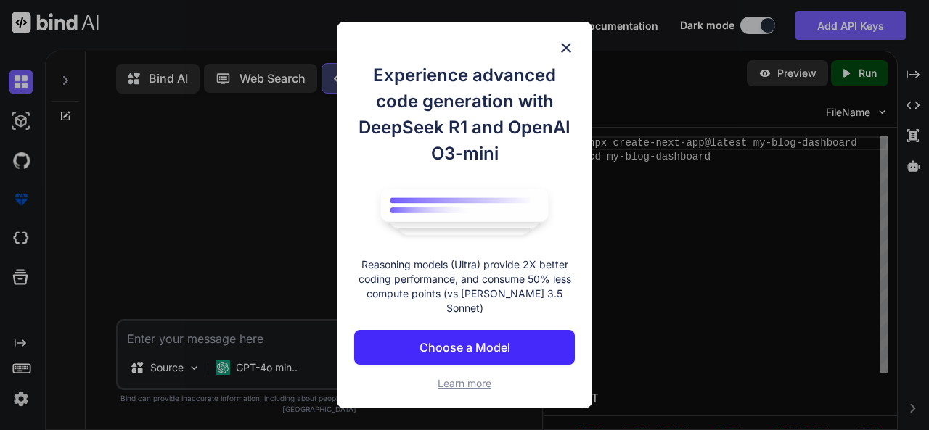
click at [566, 57] on img at bounding box center [565, 47] width 17 height 17
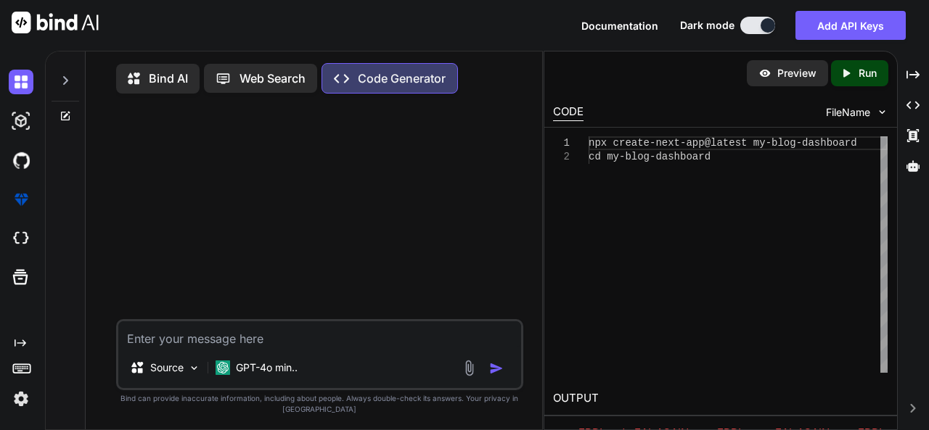
click at [909, 399] on div "Created with Pixso. Created with Pixso. Created with Pixso. Created with Pixso." at bounding box center [913, 246] width 20 height 368
drag, startPoint x: 762, startPoint y: 416, endPoint x: 748, endPoint y: 350, distance: 66.7
click at [748, 350] on div "Preview Created with Pixso. Run CODE FileName 1 2 npx create-next-app@latest my…" at bounding box center [720, 279] width 352 height 454
